Goal: Task Accomplishment & Management: Manage account settings

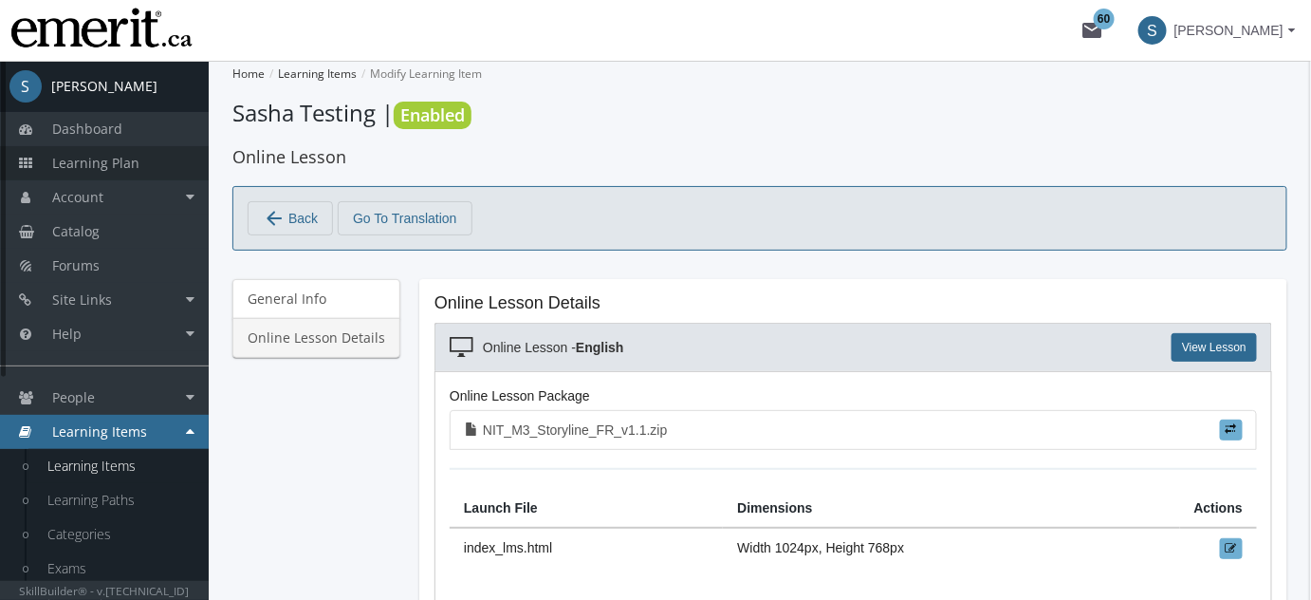
click at [99, 163] on span "Learning Plan" at bounding box center [95, 163] width 87 height 18
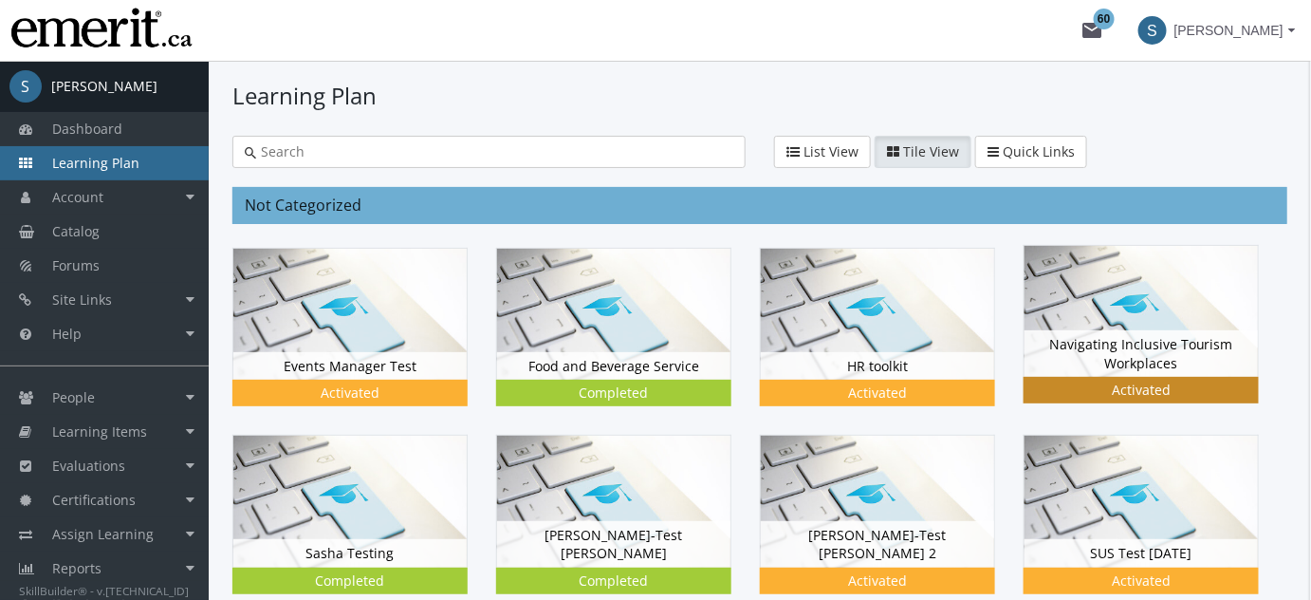
click at [1058, 309] on img at bounding box center [1141, 311] width 233 height 131
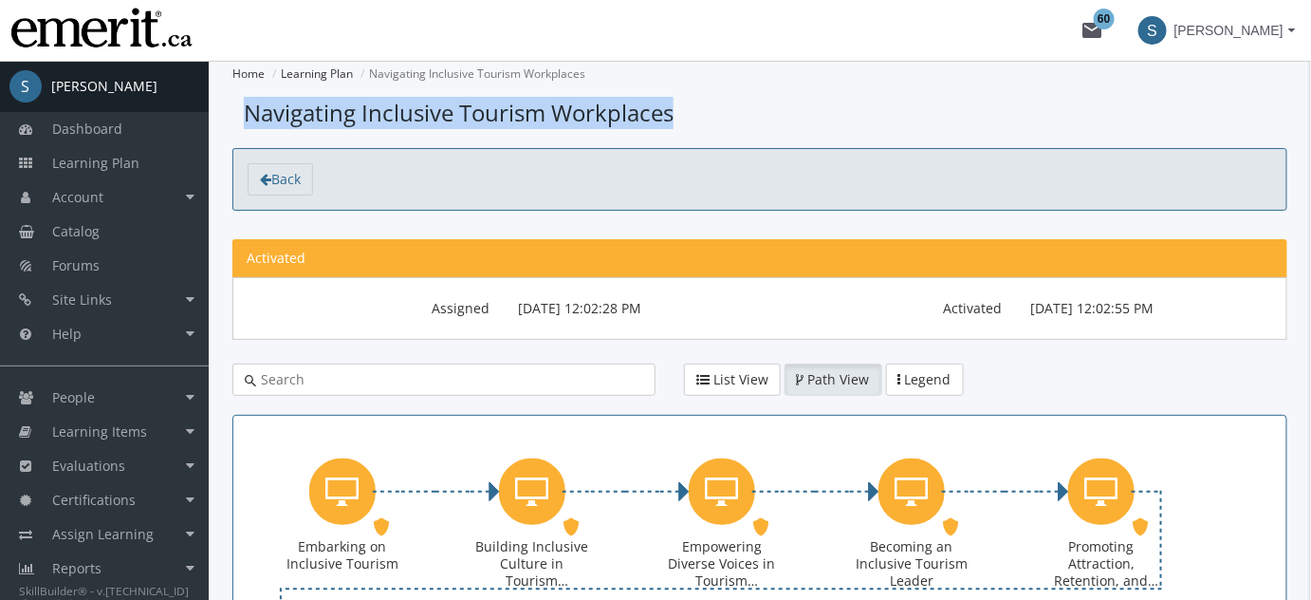
drag, startPoint x: 642, startPoint y: 124, endPoint x: 241, endPoint y: 98, distance: 402.3
click at [241, 98] on h1 "Navigating Inclusive Tourism Workplaces" at bounding box center [759, 113] width 1055 height 32
copy span "Navigating Inclusive Tourism Workplaces"
click at [320, 72] on link "Learning Plan" at bounding box center [317, 73] width 72 height 16
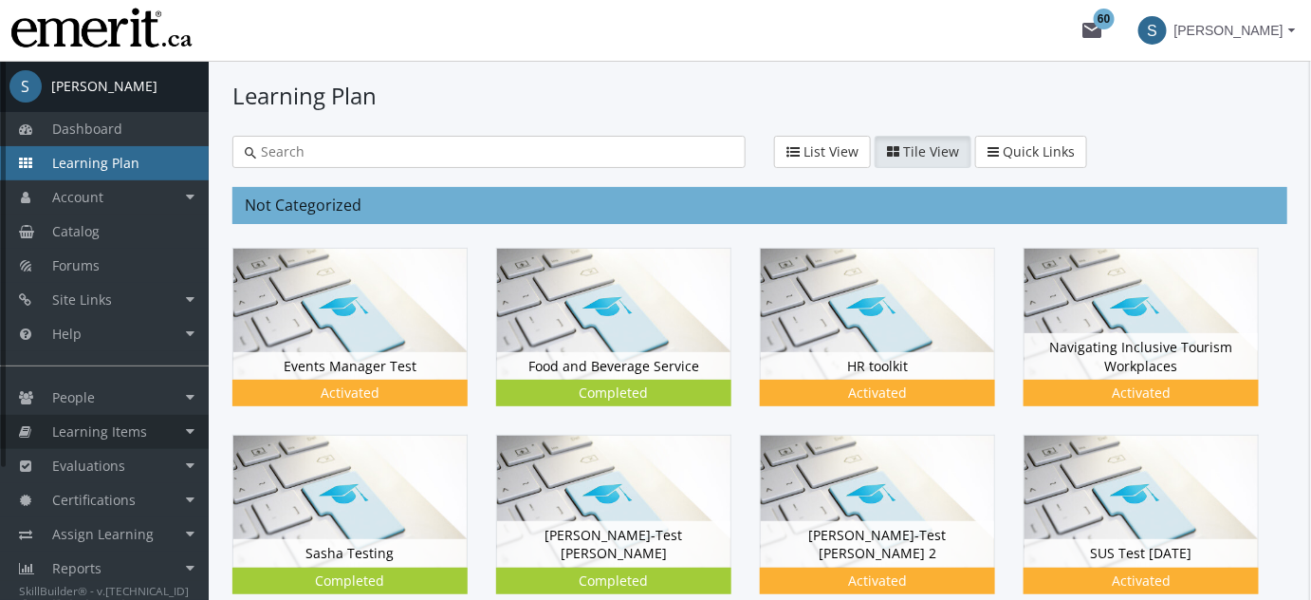
click at [84, 429] on span "Learning Items" at bounding box center [99, 431] width 95 height 18
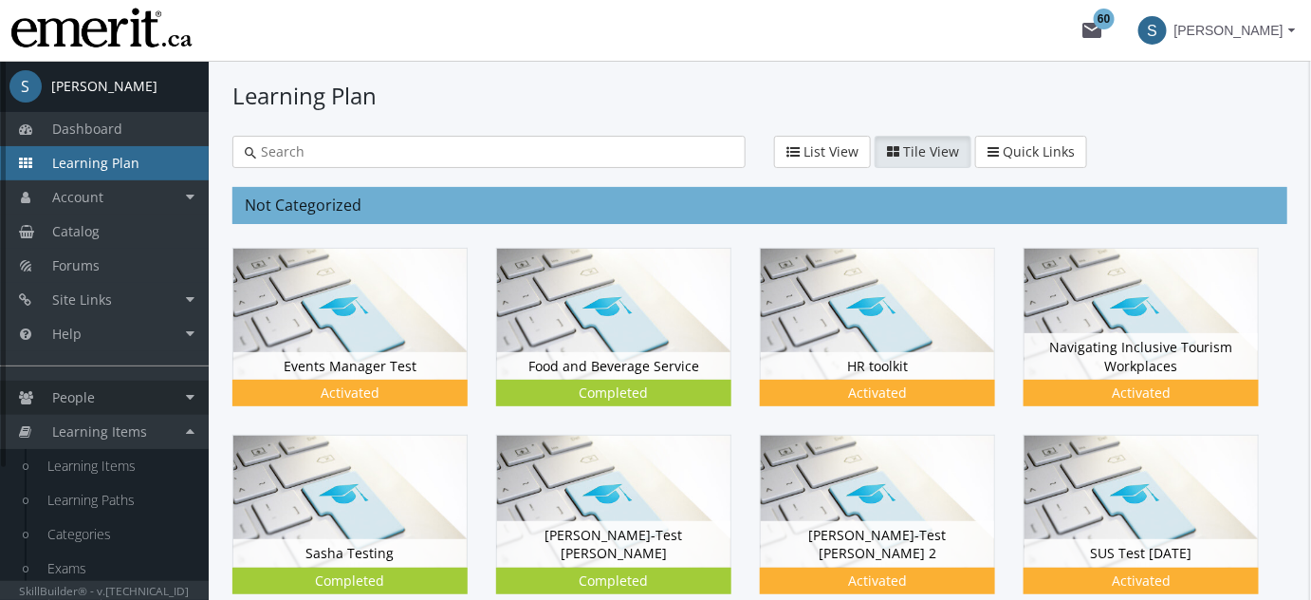
click at [94, 406] on span "People" at bounding box center [73, 397] width 43 height 18
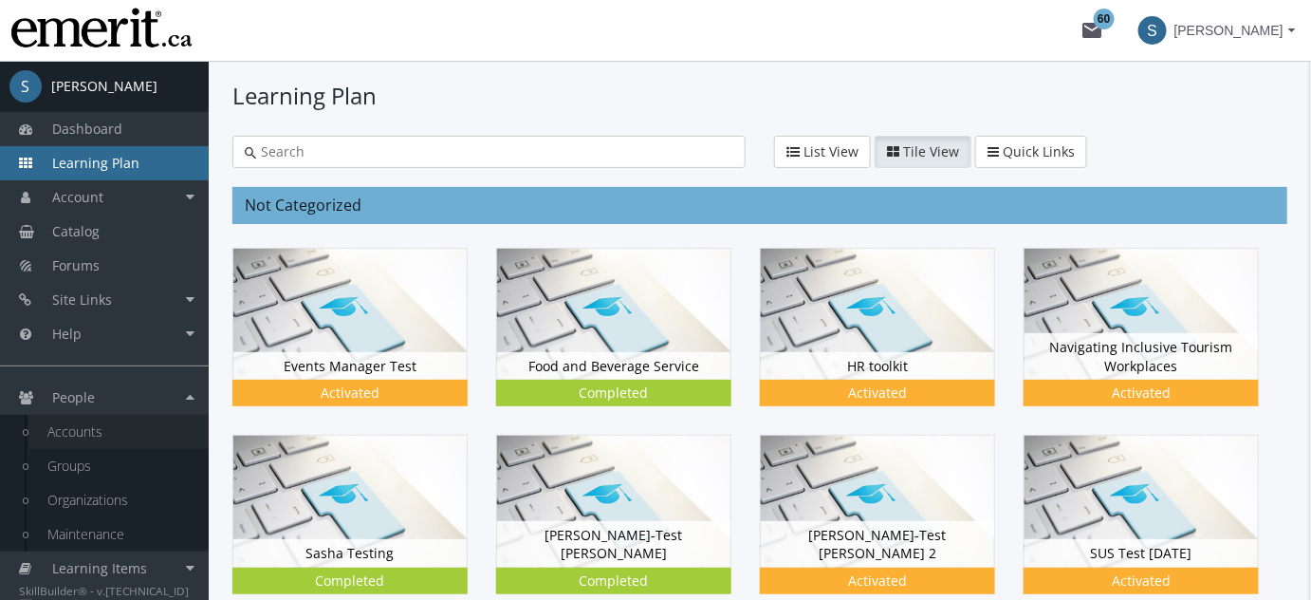
click at [103, 426] on link "Accounts" at bounding box center [118, 432] width 180 height 34
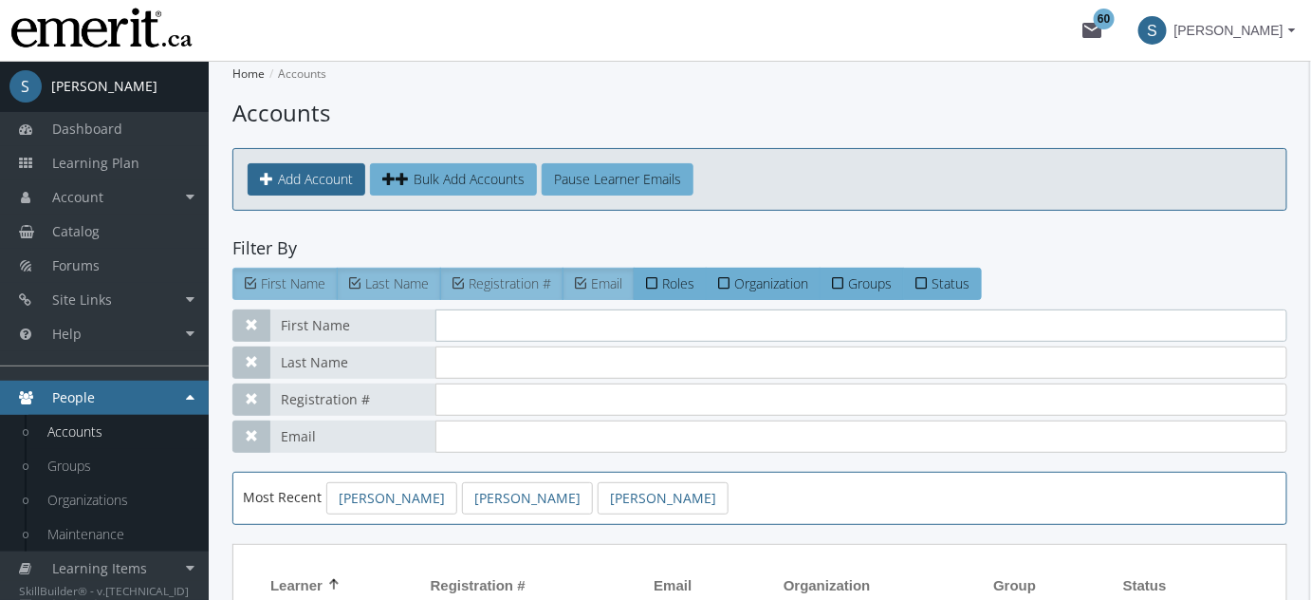
click at [474, 329] on input "text" at bounding box center [862, 325] width 852 height 32
type input "[PERSON_NAME]"
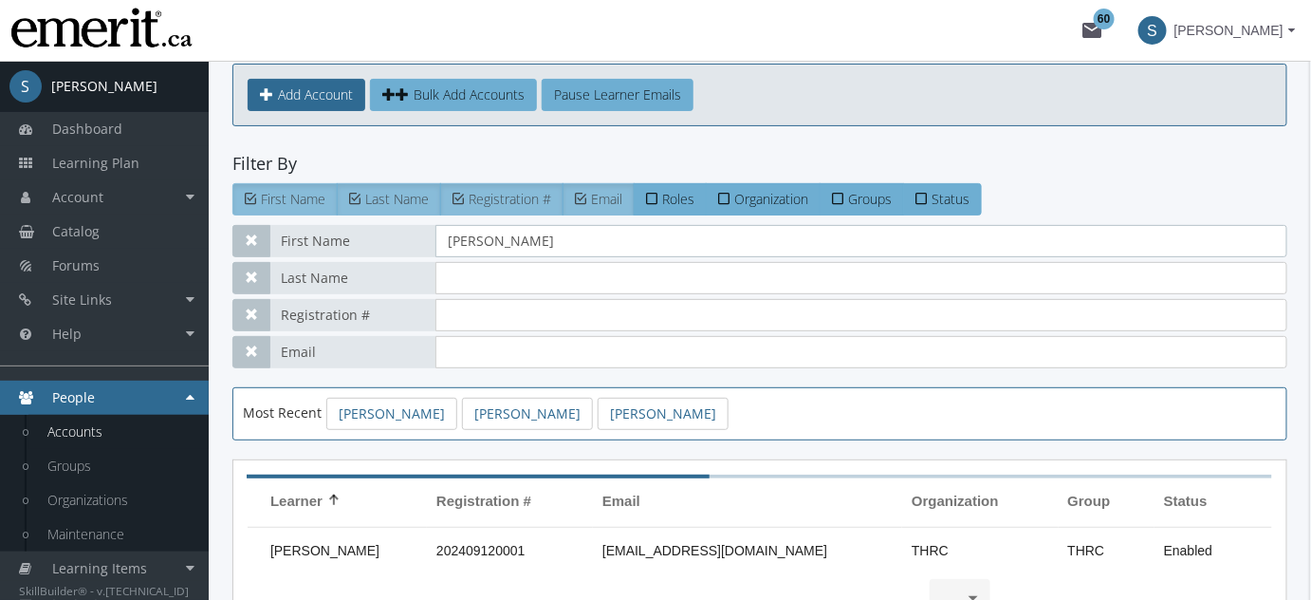
scroll to position [251, 0]
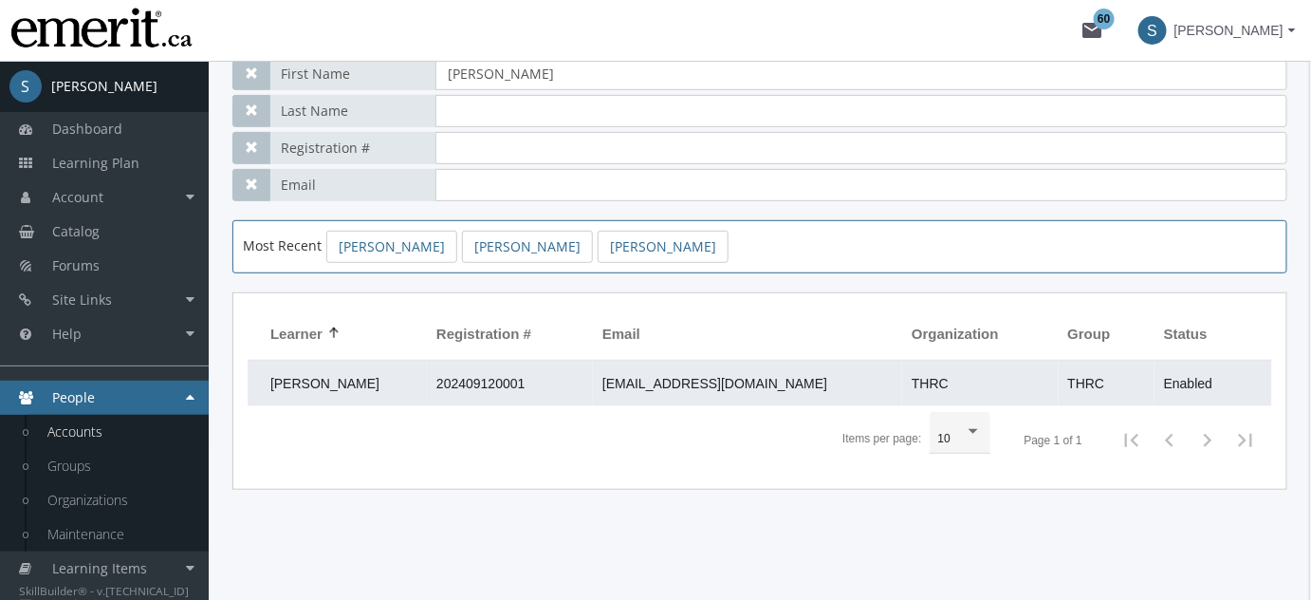
click at [482, 380] on span "202409120001" at bounding box center [481, 383] width 88 height 15
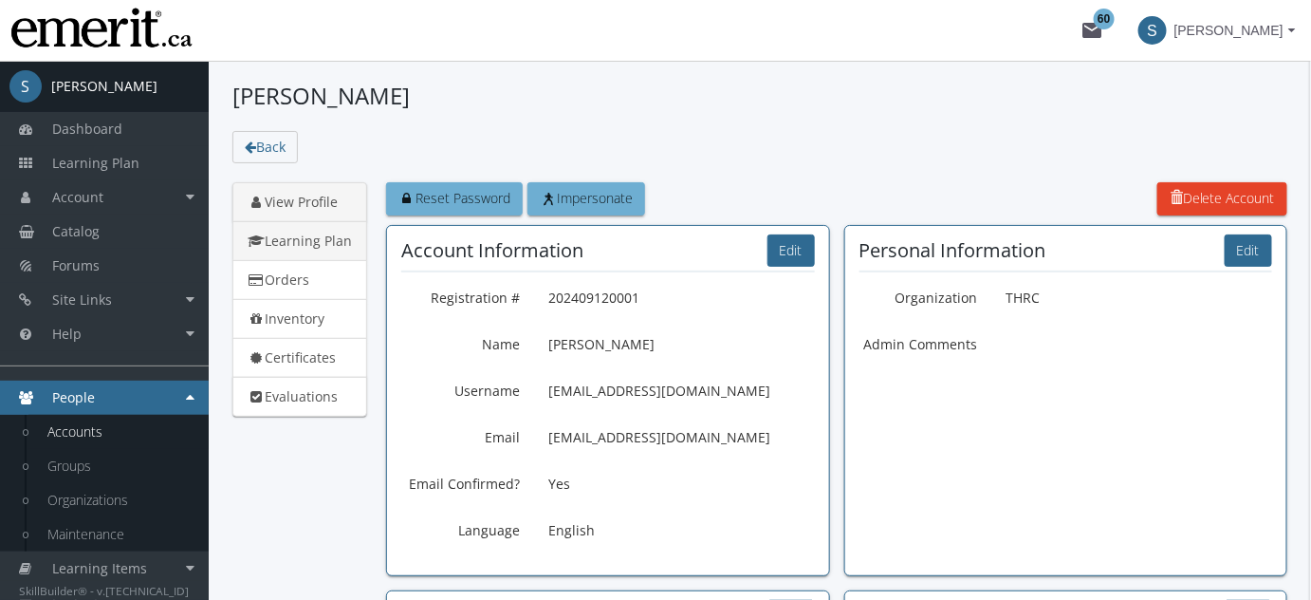
click at [307, 243] on link "Learning Plan" at bounding box center [299, 241] width 135 height 40
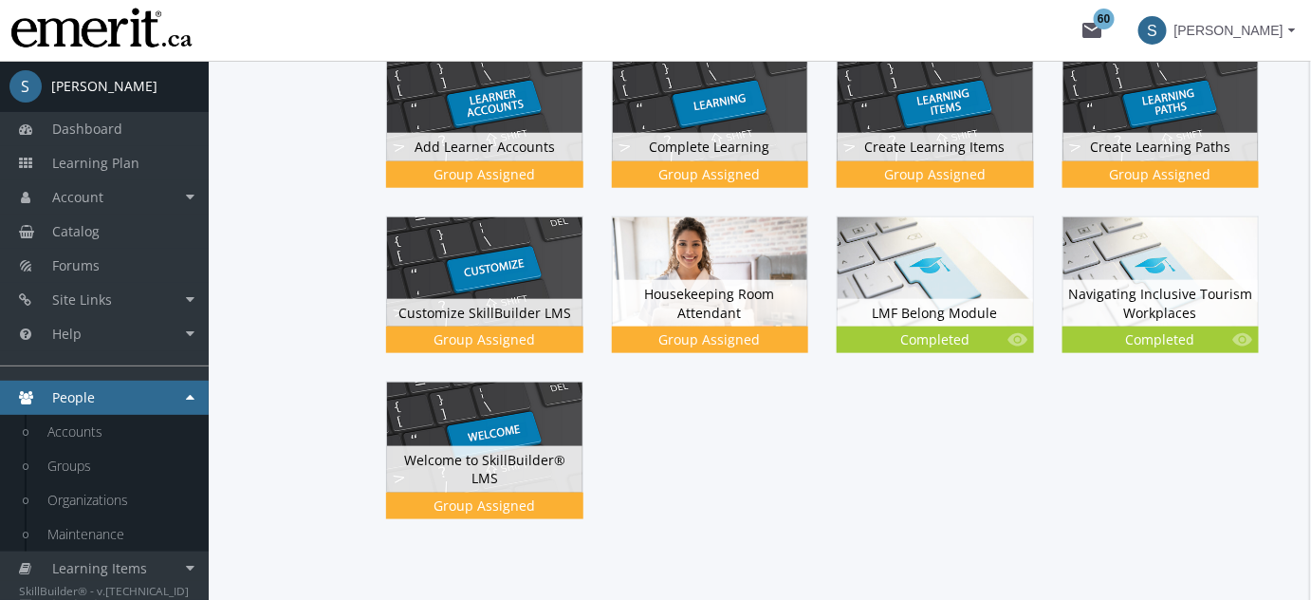
scroll to position [460, 0]
